Goal: Check status

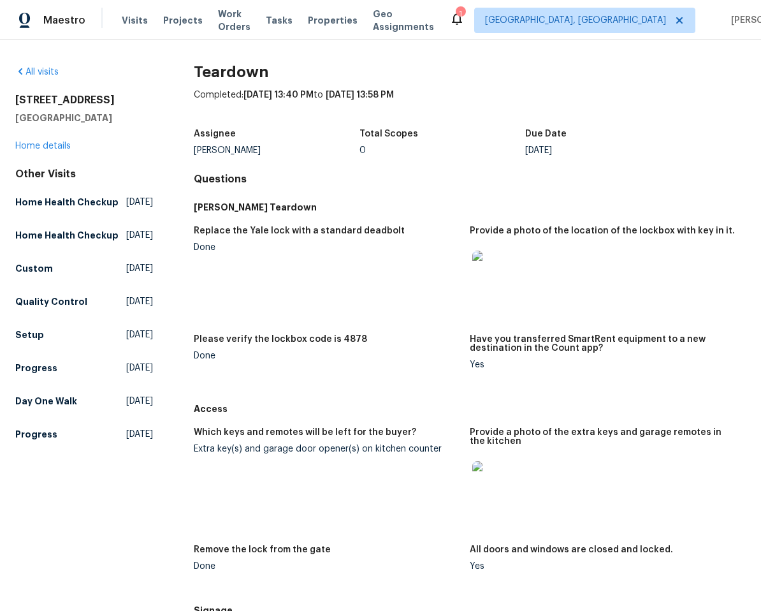
click at [475, 268] on img at bounding box center [492, 270] width 41 height 41
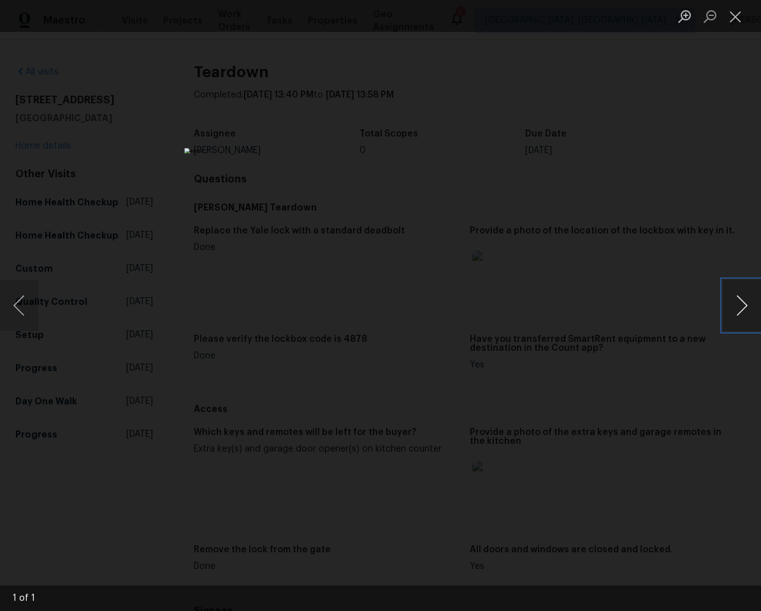
click at [742, 308] on button "Next image" at bounding box center [742, 305] width 38 height 51
click at [737, 18] on button "Close lightbox" at bounding box center [735, 16] width 25 height 22
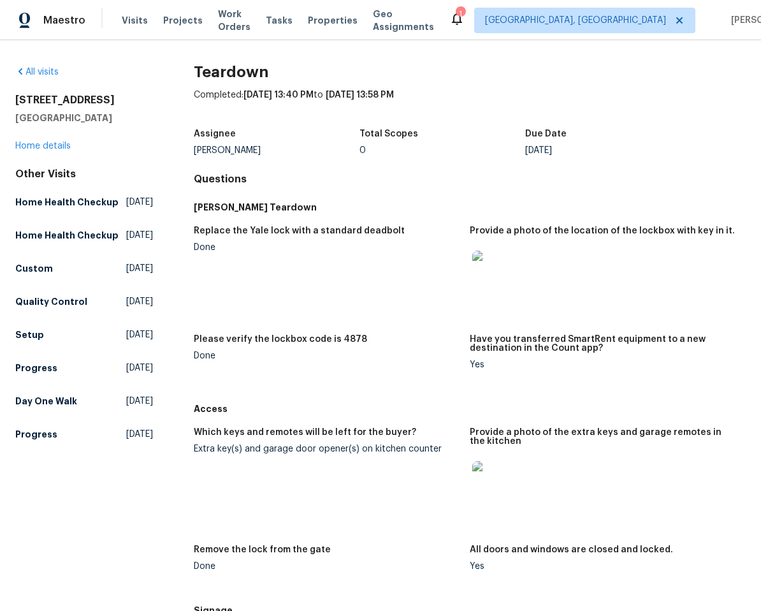
click at [490, 479] on img at bounding box center [492, 481] width 41 height 41
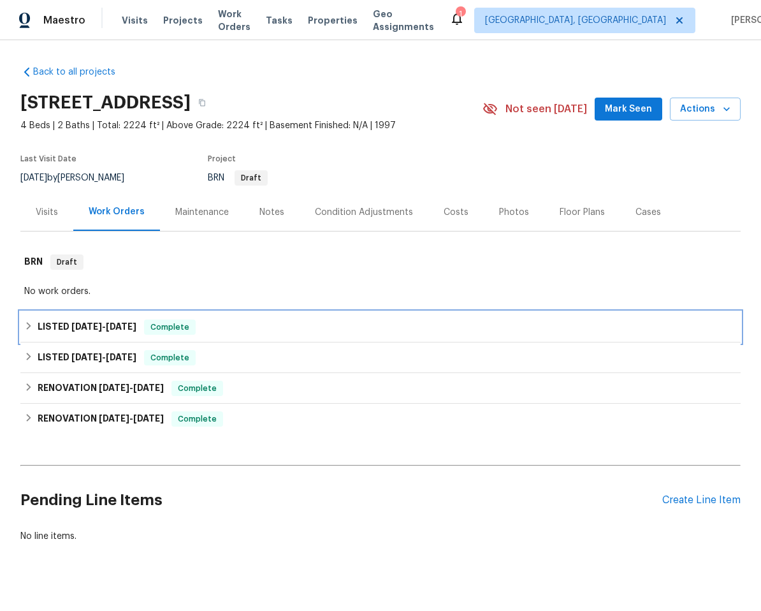
click at [222, 321] on div "LISTED [DATE] - [DATE] Complete" at bounding box center [380, 326] width 713 height 15
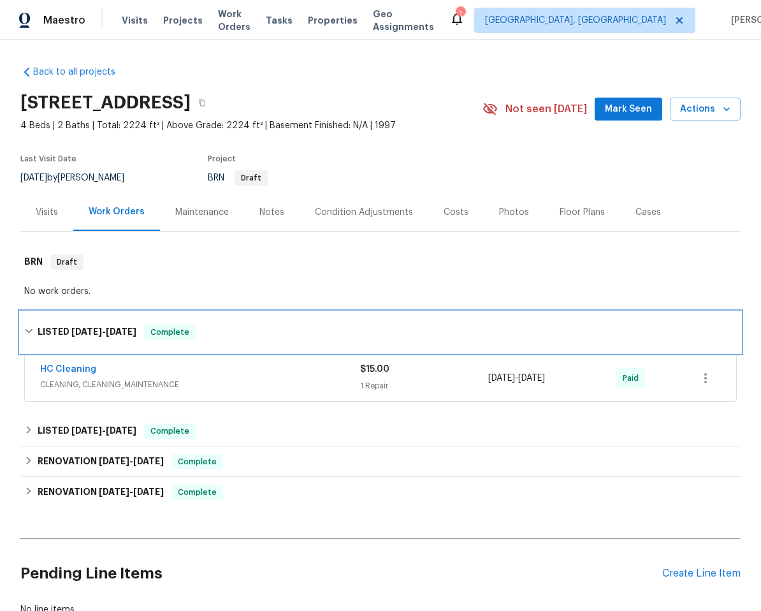
click at [217, 327] on div "LISTED [DATE] - [DATE] Complete" at bounding box center [380, 331] width 713 height 15
